Goal: Check status

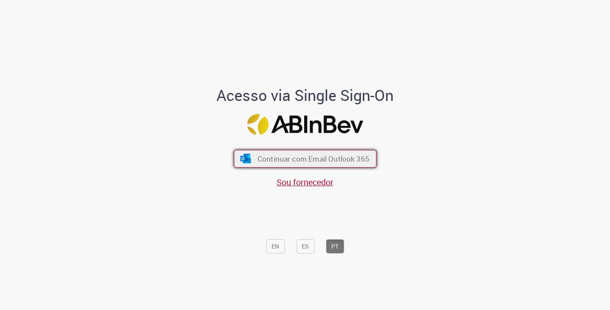
click at [313, 157] on span "Continuar com Email Outlook 365" at bounding box center [313, 158] width 112 height 10
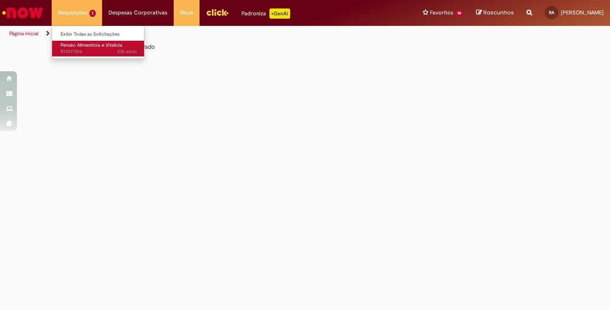
click at [82, 51] on span "23h atrás 23 horas atrás R13577814" at bounding box center [99, 51] width 76 height 7
click at [81, 47] on span "Pensão Alimentícia e Vitalícia" at bounding box center [92, 45] width 62 height 6
click at [76, 41] on link "Pensão Alimentícia e Vitalícia 23h atrás 23 horas atrás R13577814" at bounding box center [98, 49] width 93 height 16
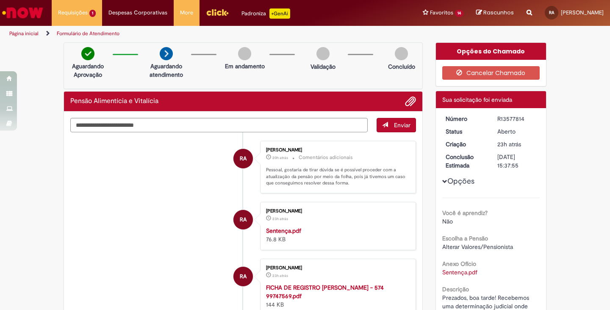
click at [511, 116] on div "R13577814" at bounding box center [516, 118] width 39 height 8
copy div "R13577814"
